Goal: Task Accomplishment & Management: Use online tool/utility

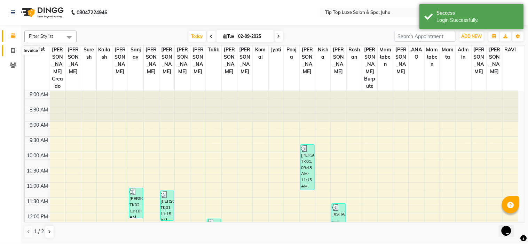
click at [15, 50] on span at bounding box center [13, 51] width 12 height 8
select select "8298"
select select "service"
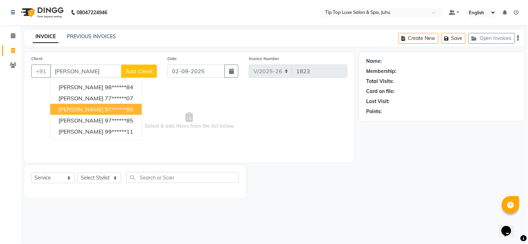
click at [79, 106] on span "[PERSON_NAME]" at bounding box center [80, 109] width 45 height 7
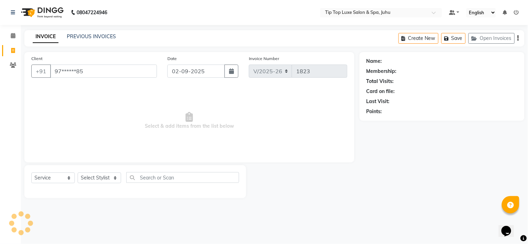
type input "97******85"
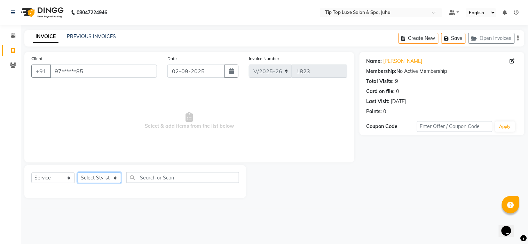
click at [111, 179] on select "Select Stylist [PERSON_NAME] admin [PERSON_NAME] creado ANAO [PERSON_NAME] Jyot…" at bounding box center [99, 178] width 43 height 11
select select "82314"
click at [78, 173] on select "Select Stylist [PERSON_NAME] admin [PERSON_NAME] creado ANAO [PERSON_NAME] Jyot…" at bounding box center [99, 178] width 43 height 11
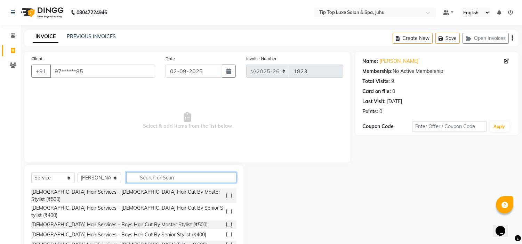
click at [144, 179] on input "text" at bounding box center [181, 177] width 110 height 11
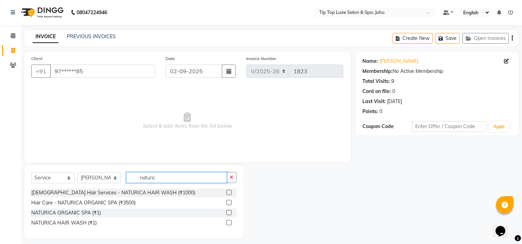
type input "naturic"
click at [228, 202] on label at bounding box center [228, 202] width 5 height 5
click at [228, 202] on input "checkbox" at bounding box center [228, 203] width 5 height 5
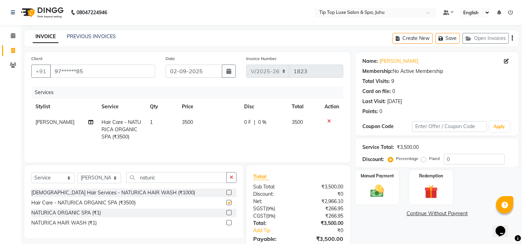
checkbox input "false"
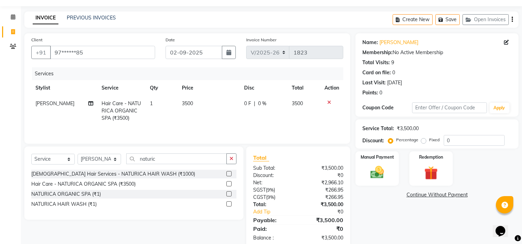
scroll to position [34, 0]
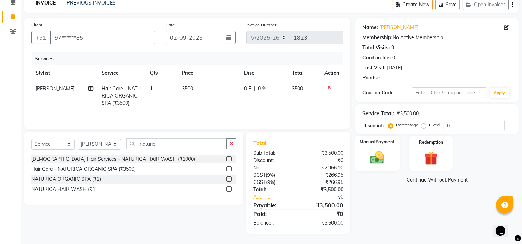
click at [372, 152] on img at bounding box center [377, 158] width 23 height 16
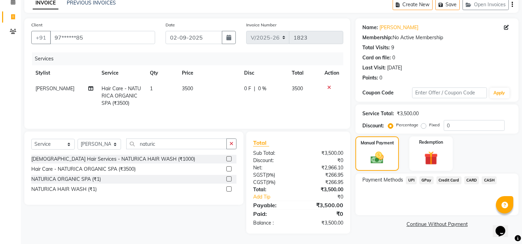
click at [472, 181] on span "CARD" at bounding box center [471, 181] width 15 height 8
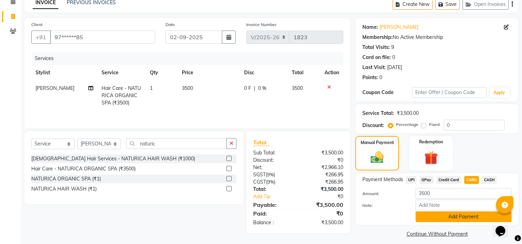
click at [440, 220] on button "Add Payment" at bounding box center [464, 217] width 96 height 11
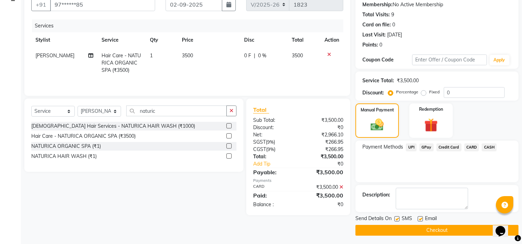
scroll to position [68, 0]
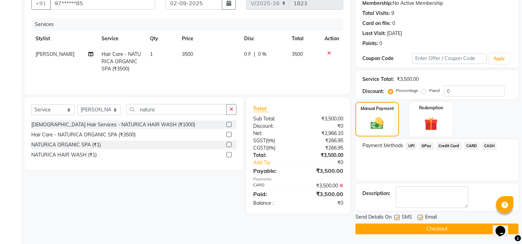
click at [435, 228] on button "Checkout" at bounding box center [436, 229] width 163 height 11
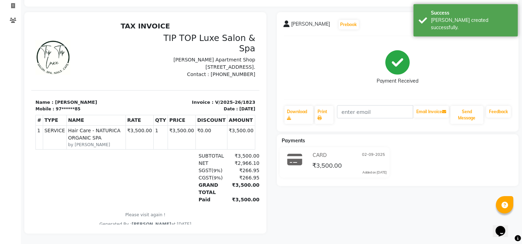
scroll to position [50, 0]
